Goal: Task Accomplishment & Management: Manage account settings

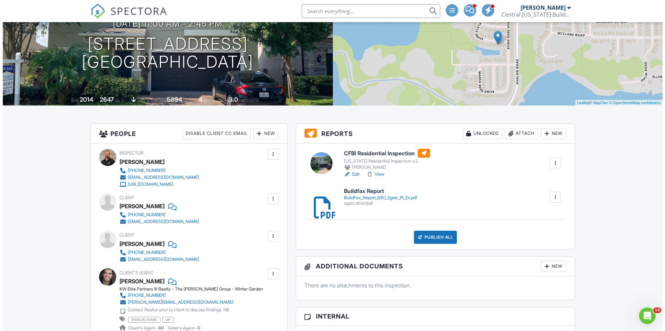
scroll to position [69, 0]
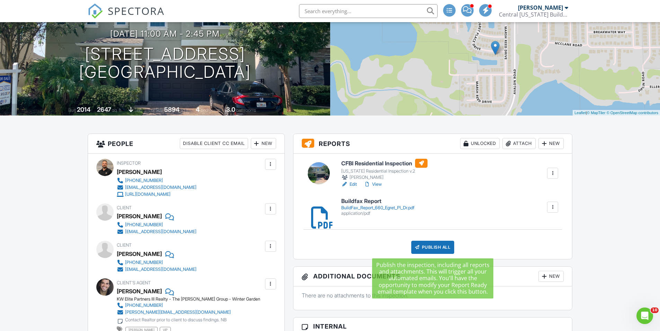
click at [441, 250] on div "Publish All" at bounding box center [432, 247] width 43 height 13
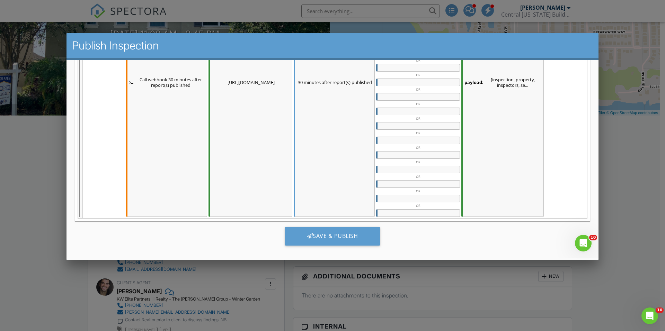
scroll to position [332, 0]
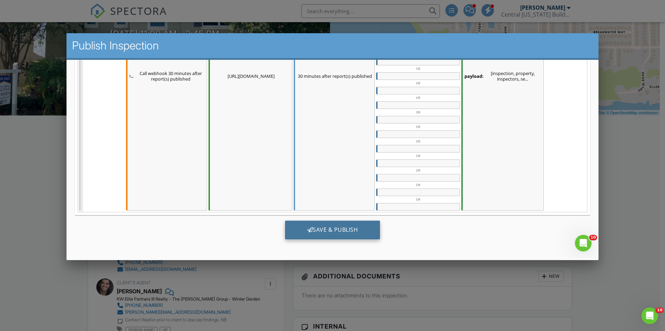
click at [342, 224] on div "Save & Publish" at bounding box center [332, 230] width 95 height 19
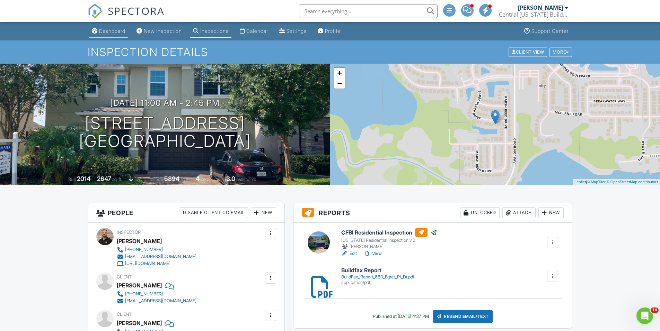
click at [110, 32] on div "Dashboard" at bounding box center [112, 31] width 26 height 6
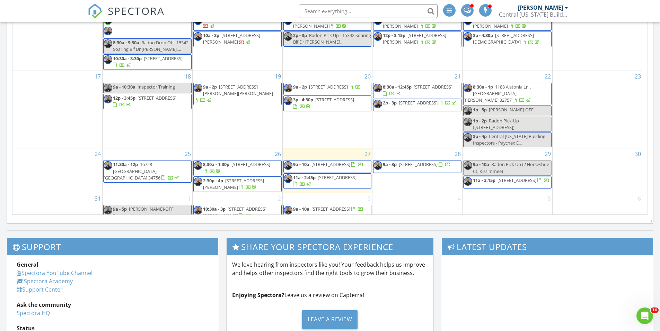
scroll to position [416, 0]
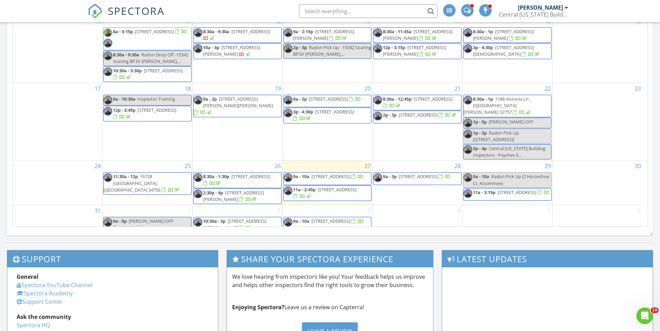
click at [466, 12] on span at bounding box center [466, 10] width 7 height 6
